Goal: Check status: Check status

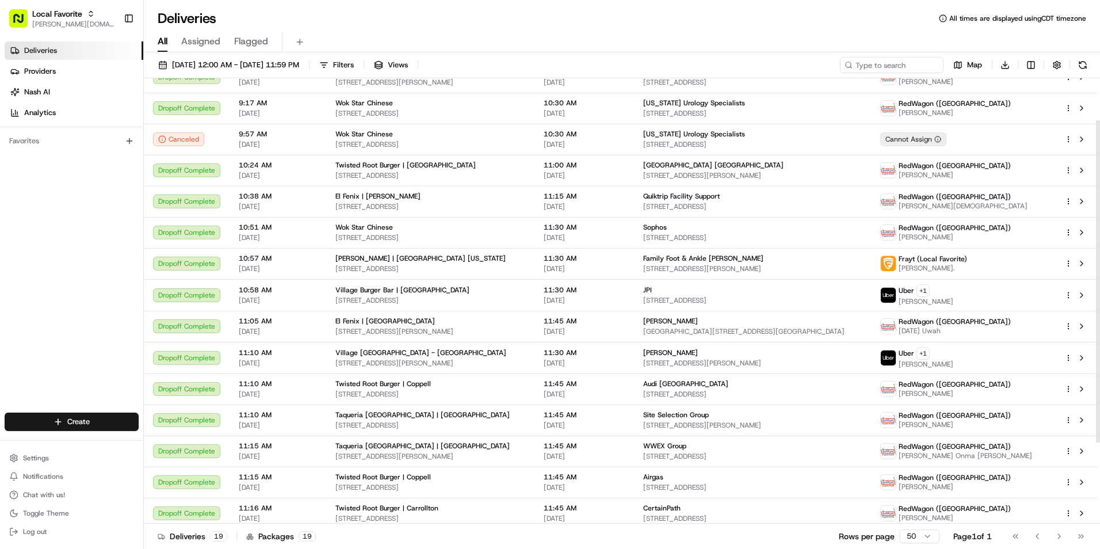
scroll to position [58, 0]
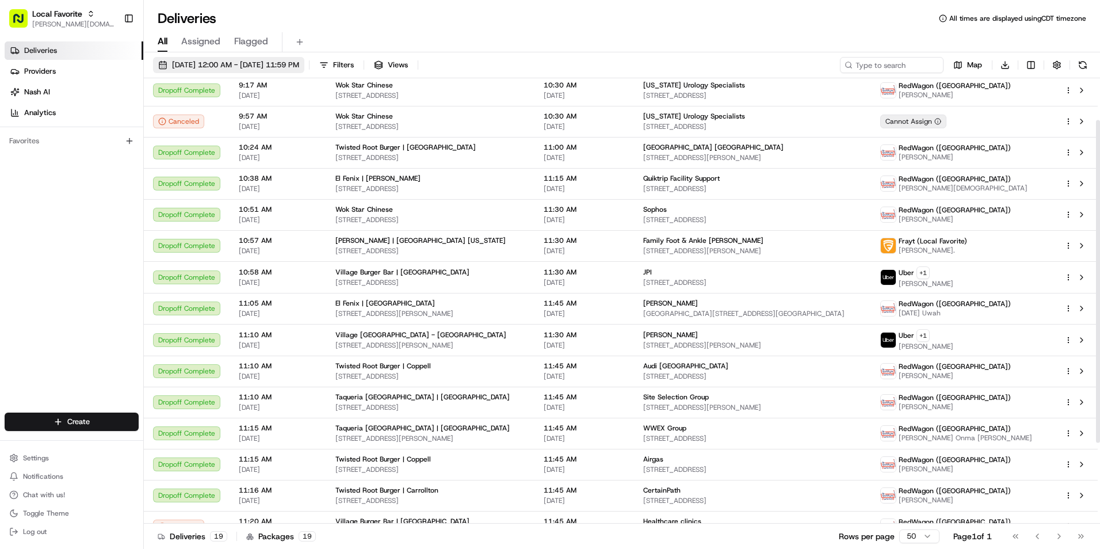
click at [272, 68] on span "[DATE] 12:00 AM - [DATE] 11:59 PM" at bounding box center [235, 65] width 127 height 10
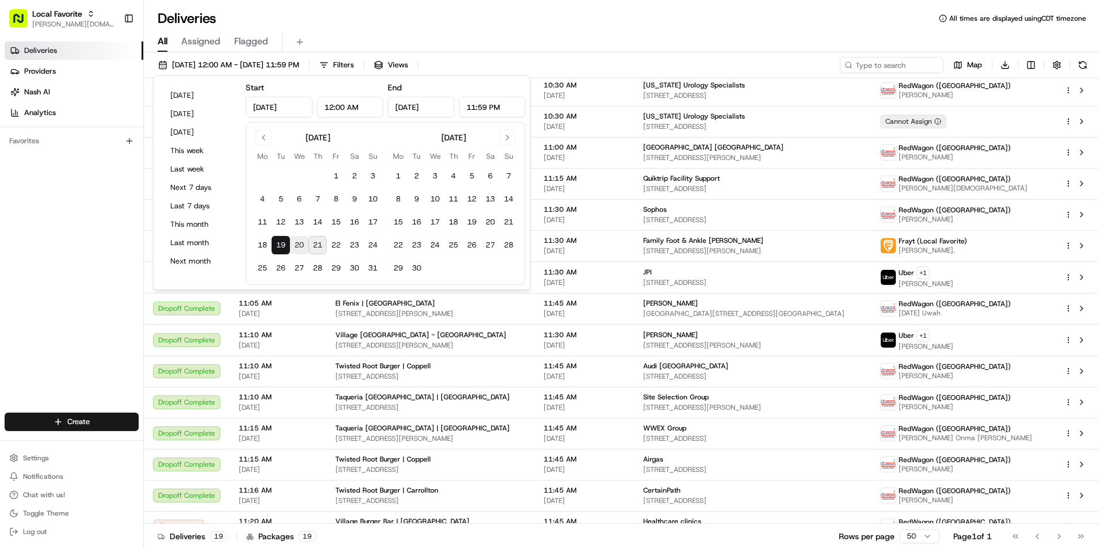
click at [294, 243] on button "20" at bounding box center [299, 245] width 18 height 18
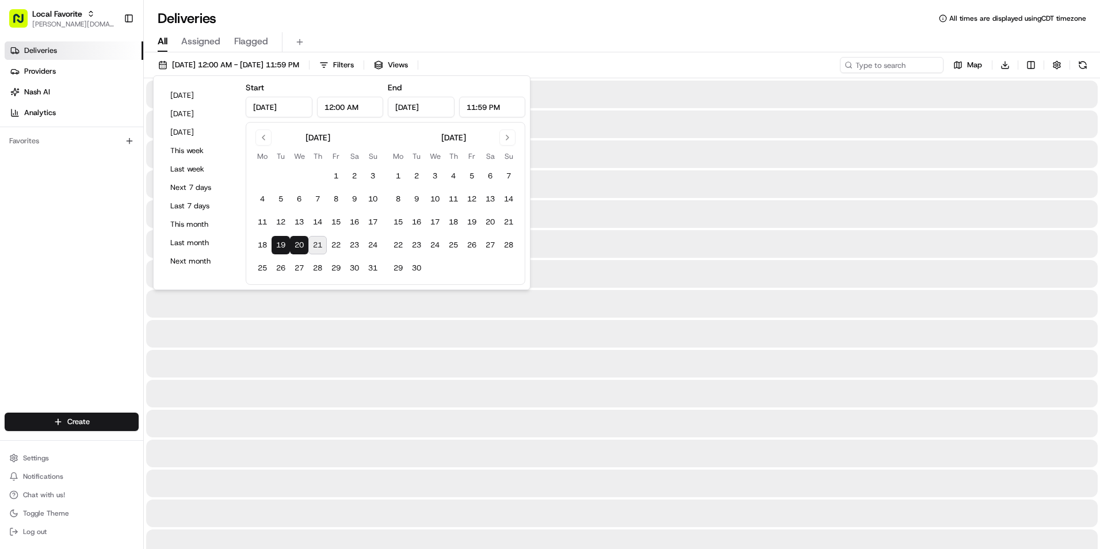
type input "[DATE]"
click at [296, 245] on button "20" at bounding box center [299, 245] width 18 height 18
type input "[DATE]"
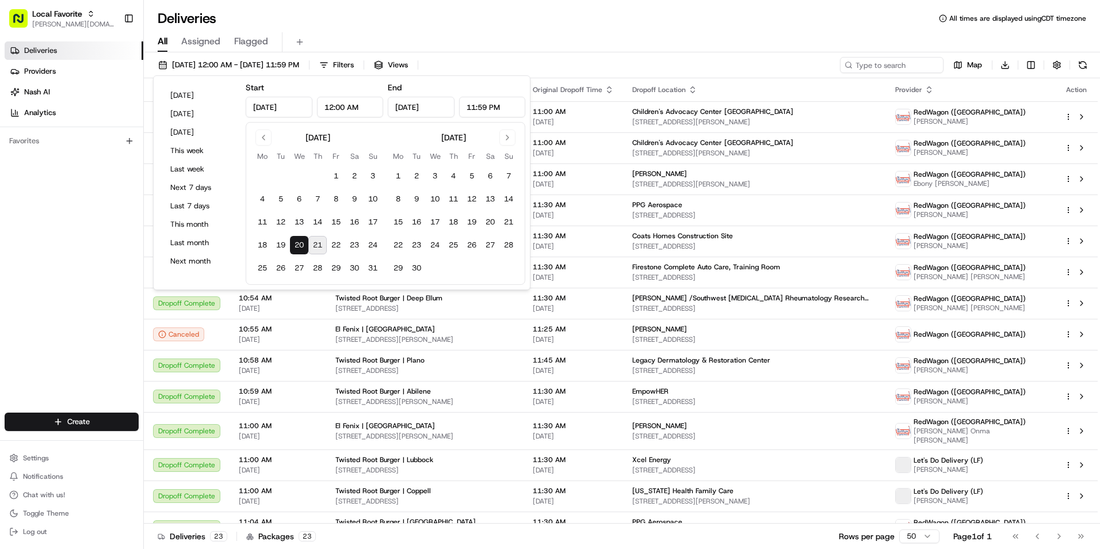
click at [470, 26] on div "Deliveries All times are displayed using CDT timezone" at bounding box center [622, 18] width 957 height 18
